Goal: Contribute content: Add original content to the website for others to see

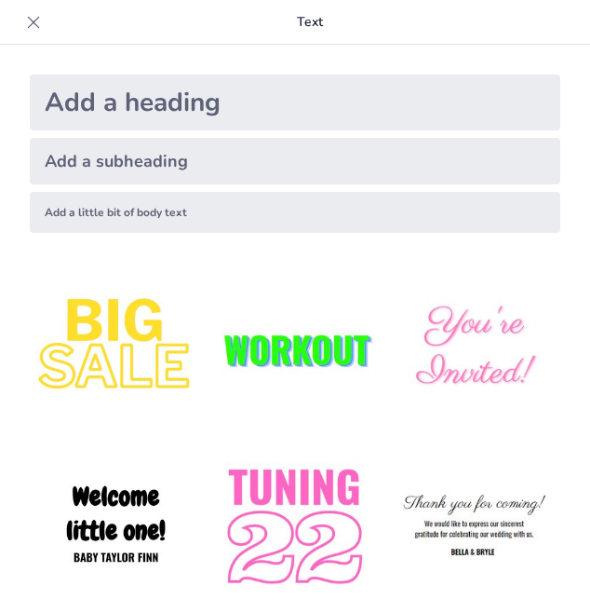
type input "Elementos Básicos de la Informática: Construyendo Conocimientos Digitales"
checkbox input "true"
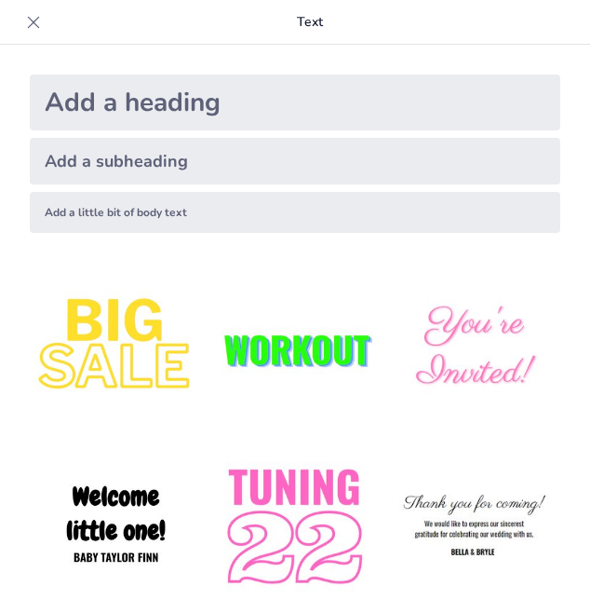
checkbox input "true"
click at [206, 156] on div "Add a subheading" at bounding box center [295, 161] width 531 height 47
checkbox input "true"
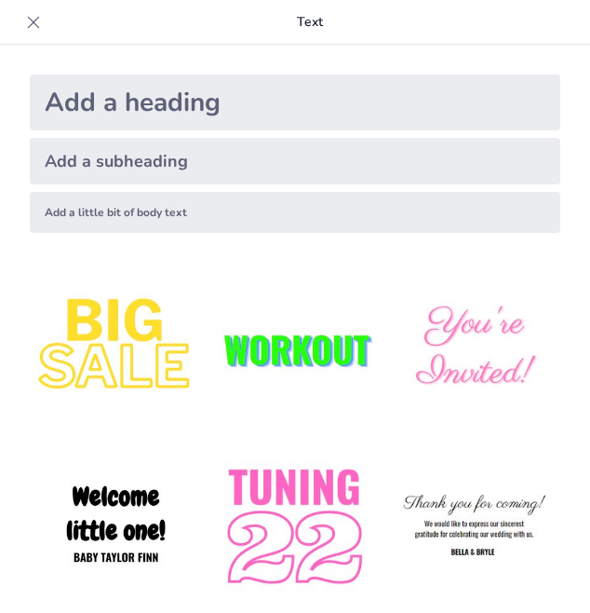
checkbox input "true"
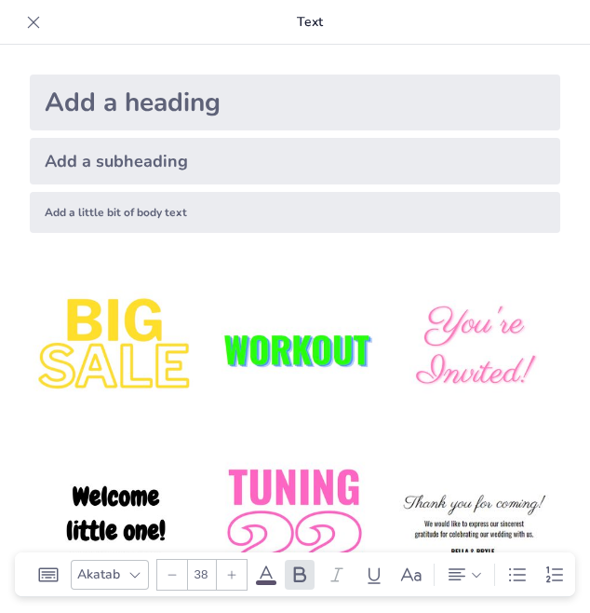
click at [25, 22] on icon at bounding box center [33, 22] width 19 height 19
checkbox input "true"
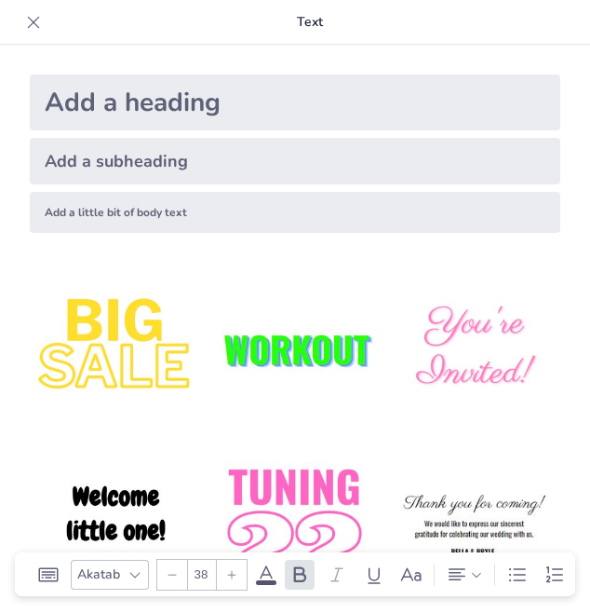
checkbox input "true"
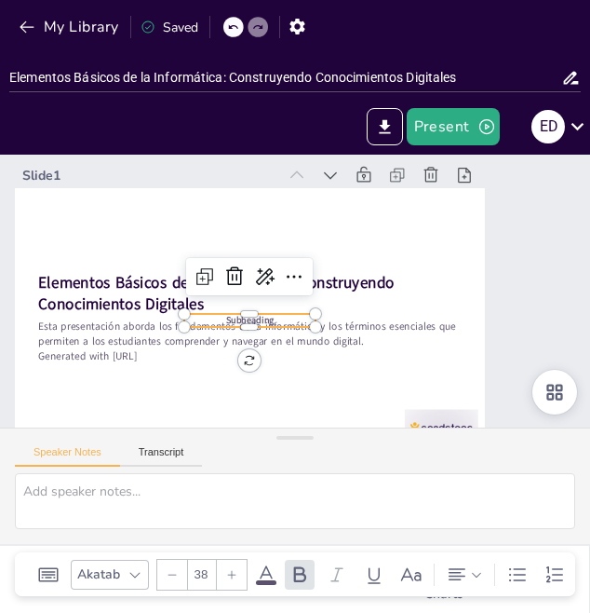
checkbox input "true"
